Goal: Information Seeking & Learning: Learn about a topic

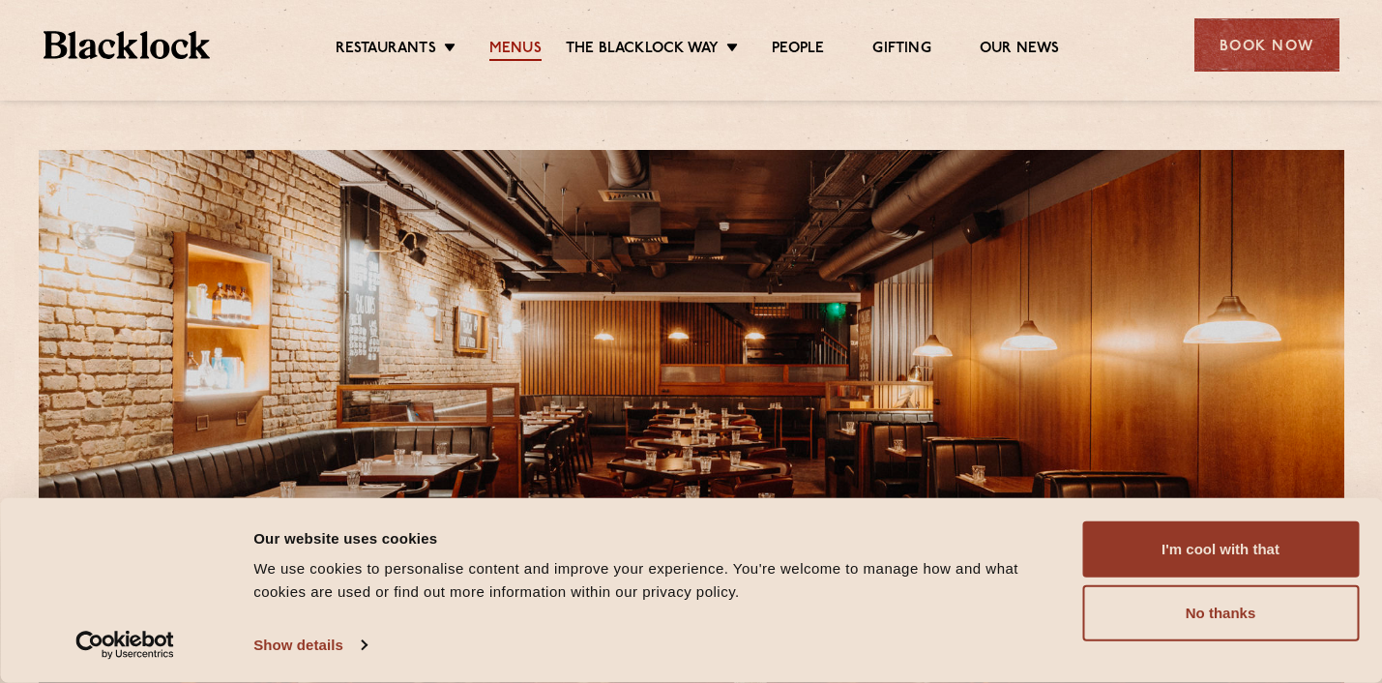
click at [508, 49] on link "Menus" at bounding box center [515, 50] width 52 height 21
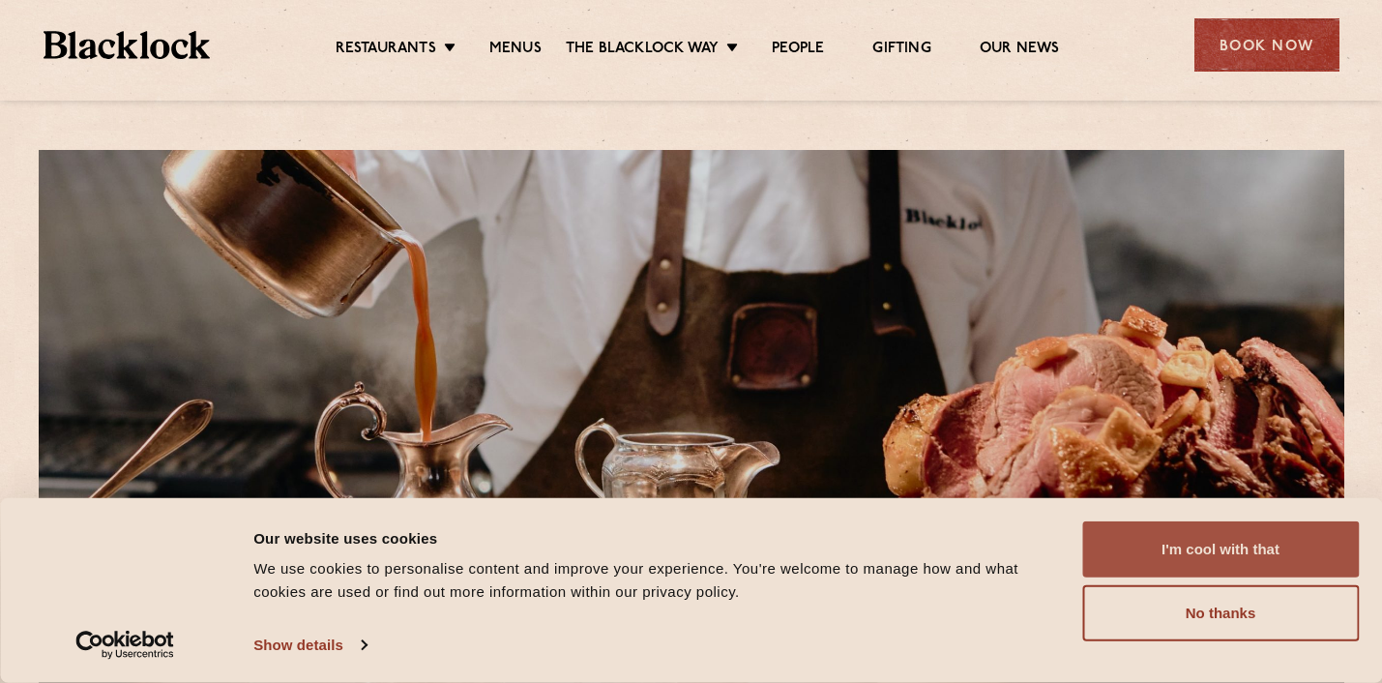
click at [1151, 541] on button "I'm cool with that" at bounding box center [1220, 549] width 277 height 56
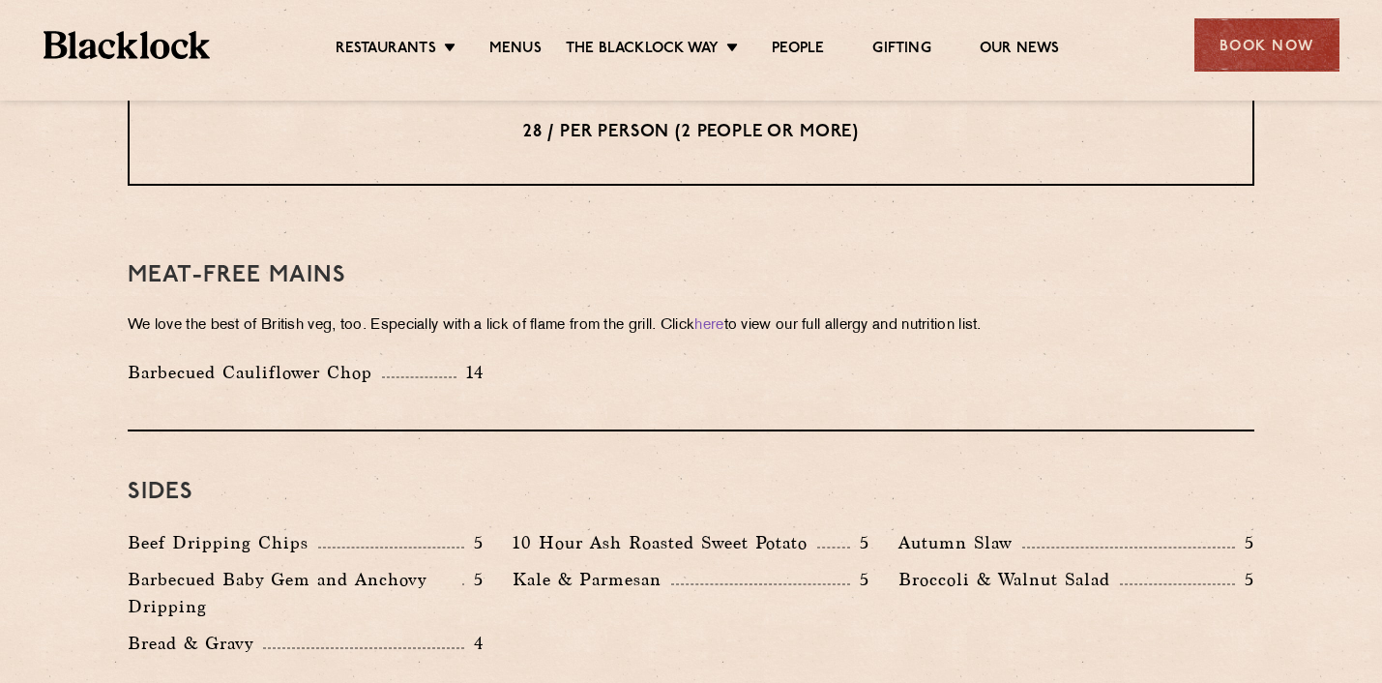
scroll to position [2492, 0]
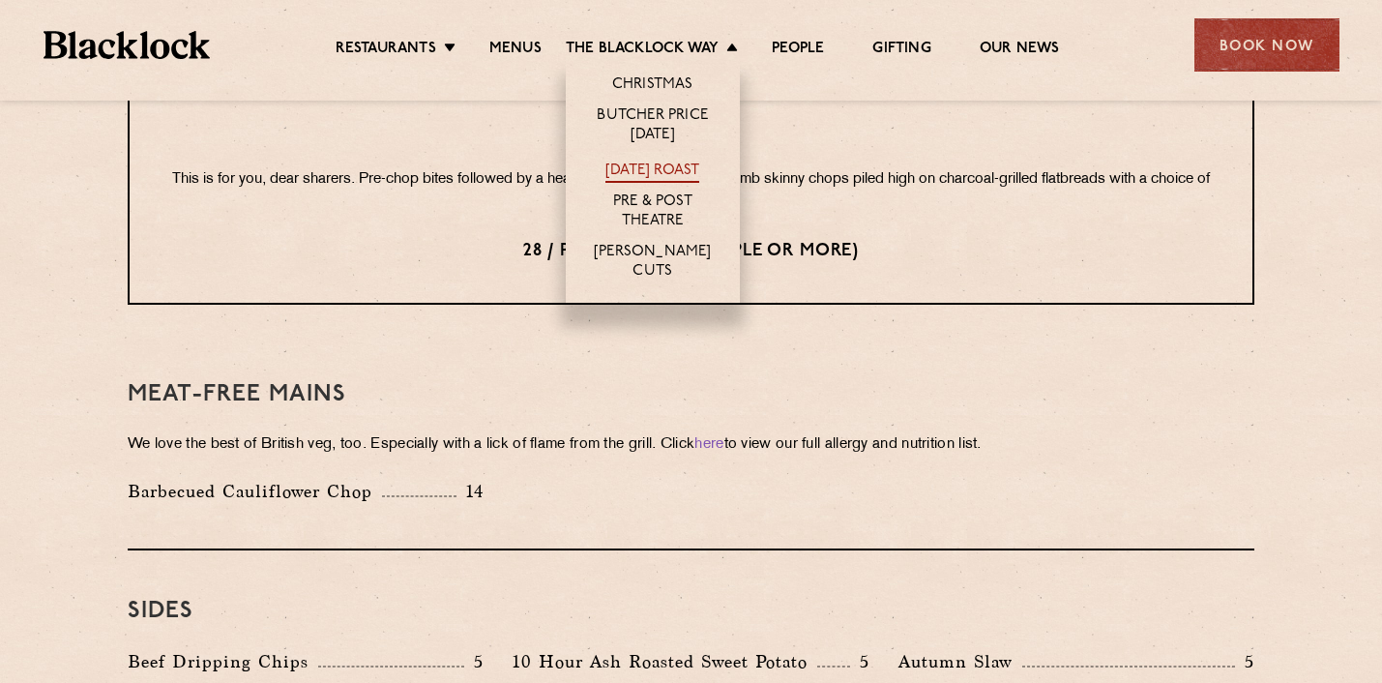
click at [657, 169] on link "[DATE] Roast" at bounding box center [652, 172] width 94 height 21
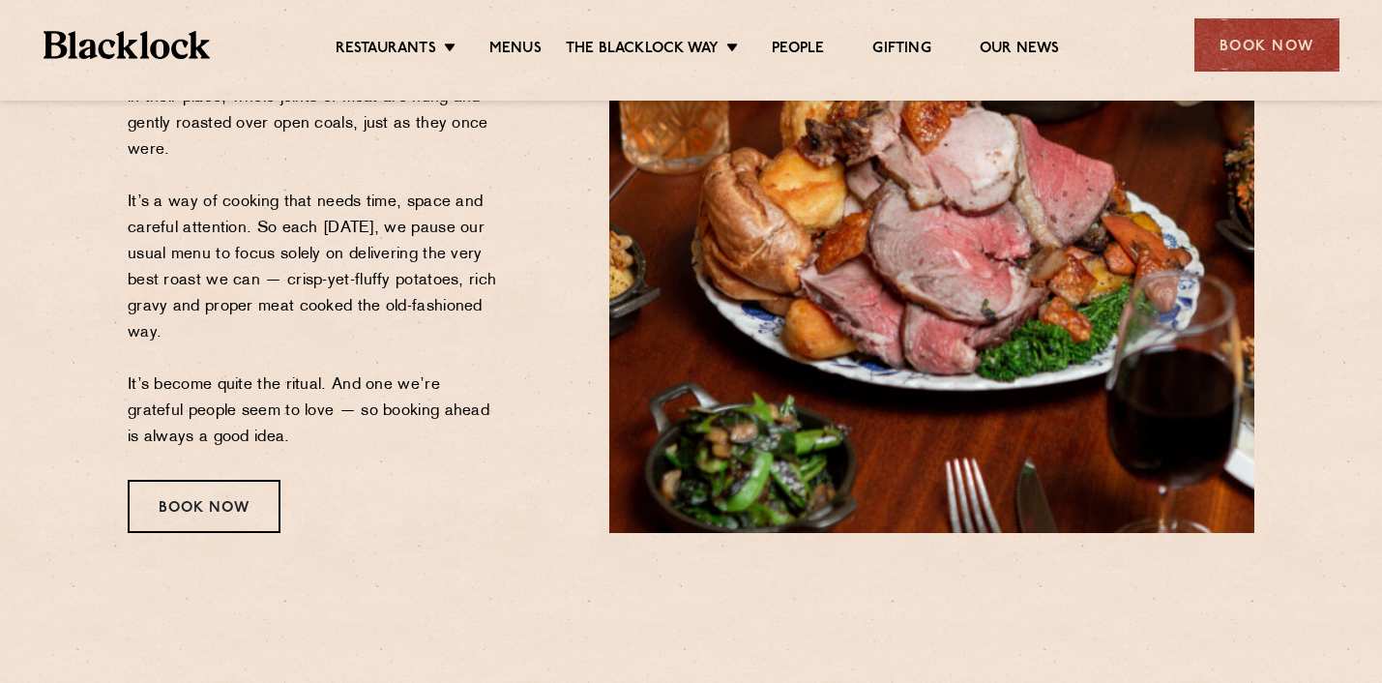
scroll to position [399, 0]
